Goal: Information Seeking & Learning: Stay updated

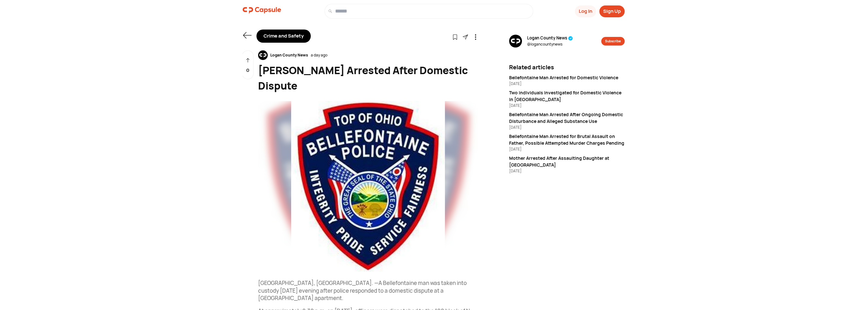
click at [274, 36] on div "Crime and Safety" at bounding box center [284, 36] width 54 height 13
click at [248, 35] on icon at bounding box center [247, 35] width 9 height 9
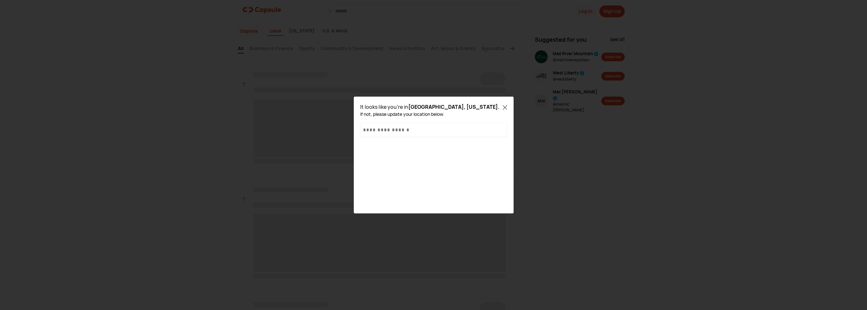
click at [506, 108] on icon at bounding box center [505, 107] width 4 height 4
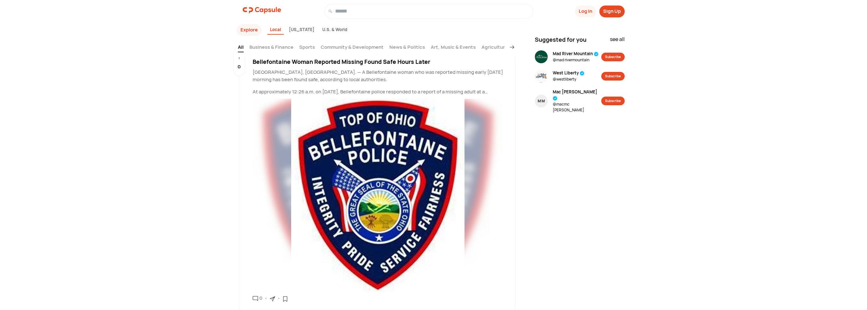
scroll to position [40, 0]
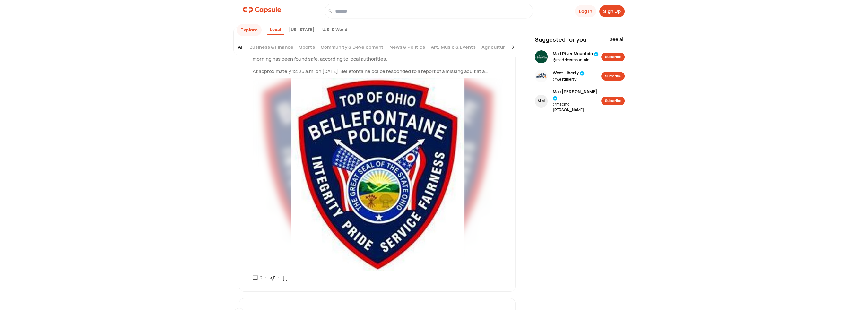
click at [465, 73] on p "At approximately 12:26 a.m. on [DATE], Bellefontaine police responded to a repo…" at bounding box center [379, 71] width 253 height 7
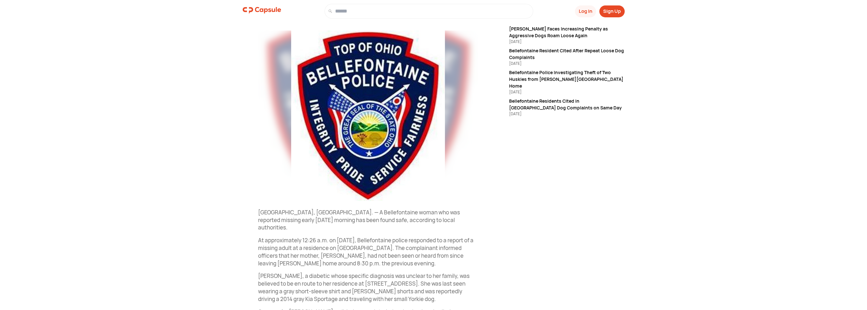
scroll to position [164, 0]
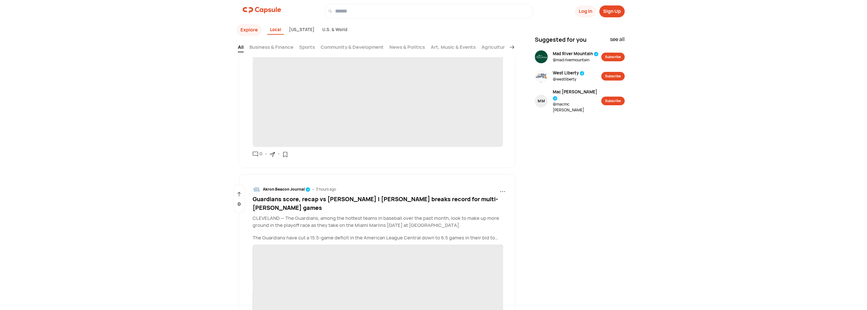
scroll to position [40, 0]
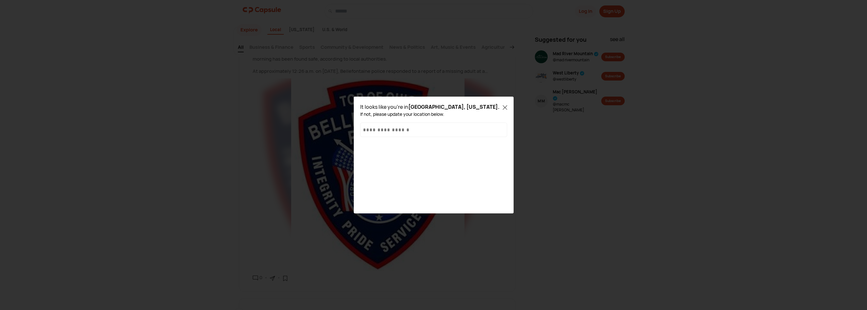
click at [508, 107] on div "It looks like you're in [GEOGRAPHIC_DATA], [US_STATE] . If not, please update y…" at bounding box center [433, 155] width 157 height 114
click at [508, 108] on div "It looks like you're in [GEOGRAPHIC_DATA], [US_STATE] . If not, please update y…" at bounding box center [433, 155] width 157 height 114
click at [504, 108] on icon at bounding box center [505, 107] width 4 height 4
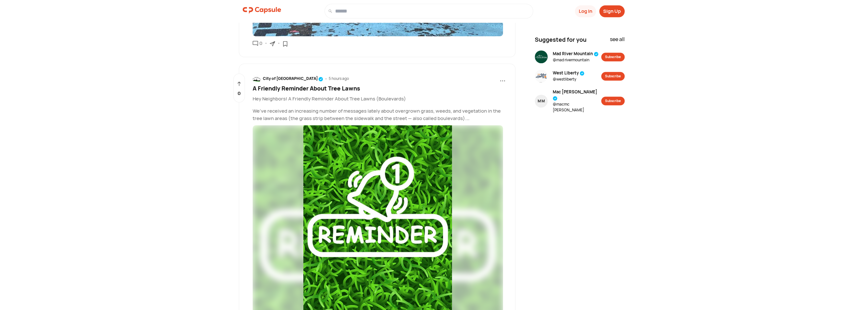
scroll to position [746, 0]
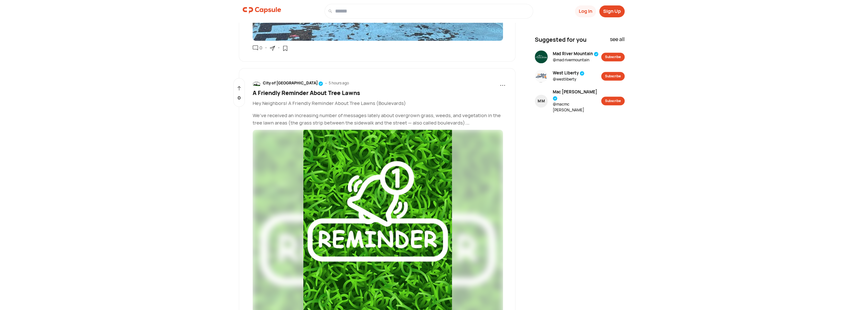
click at [338, 89] on span "A Friendly Reminder About Tree Lawns" at bounding box center [307, 93] width 108 height 8
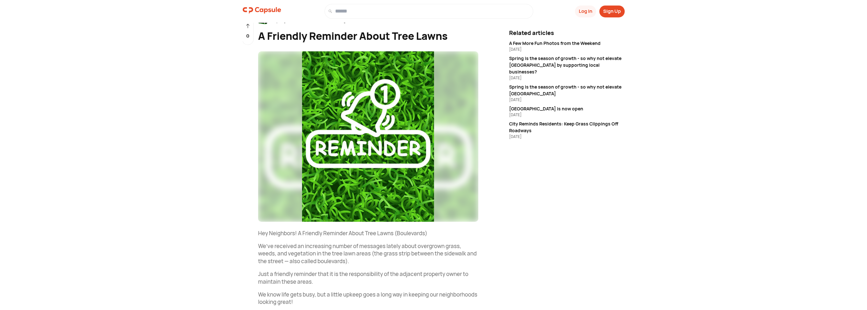
scroll to position [108, 0]
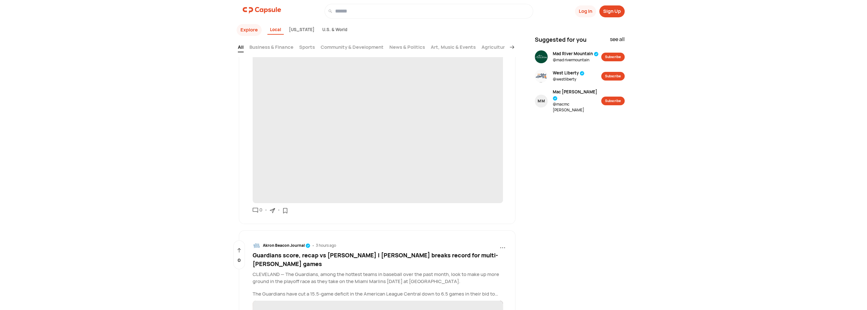
scroll to position [706, 0]
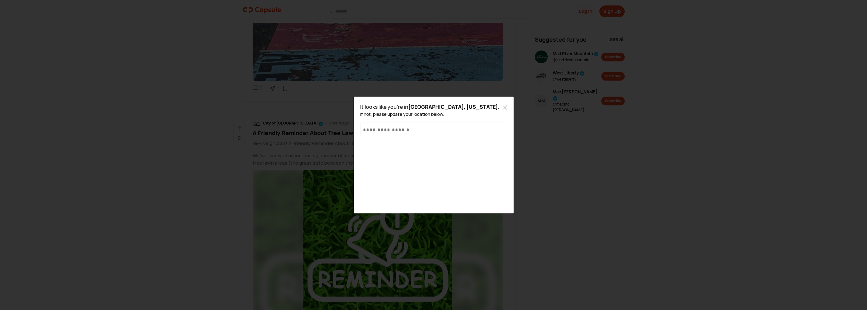
click at [505, 107] on icon at bounding box center [505, 107] width 4 height 4
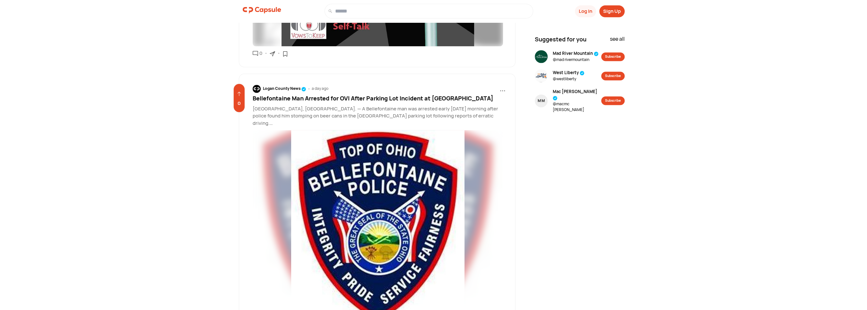
scroll to position [1818, 0]
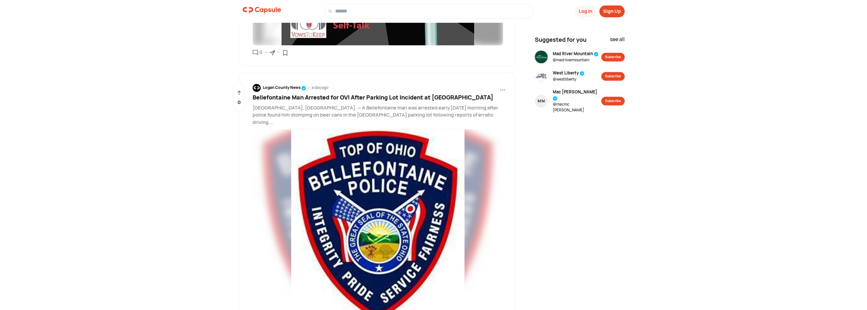
click at [355, 93] on span "Bellefontaine Man Arrested for OVI After Parking Lot Incident at [GEOGRAPHIC_DA…" at bounding box center [373, 97] width 241 height 8
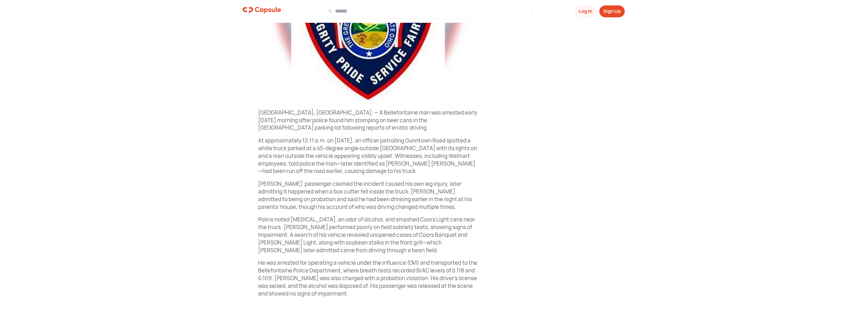
scroll to position [202, 0]
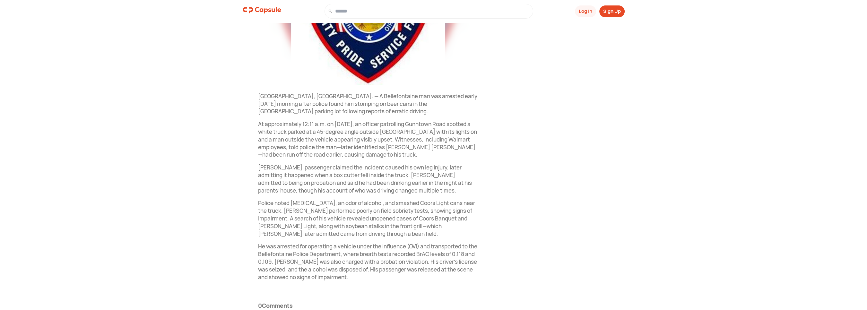
scroll to position [1778, 0]
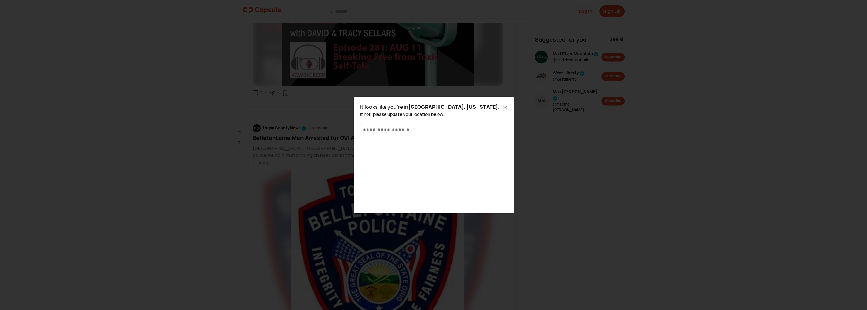
click at [504, 106] on icon at bounding box center [505, 107] width 4 height 4
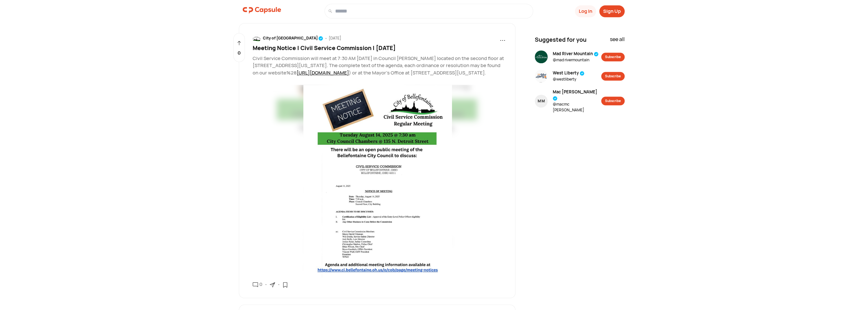
scroll to position [5407, 0]
